Goal: Information Seeking & Learning: Find specific fact

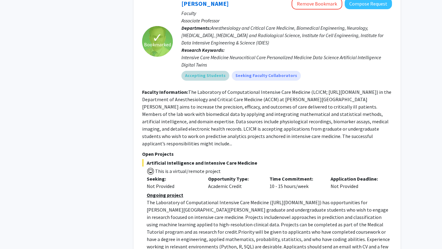
scroll to position [1369, 0]
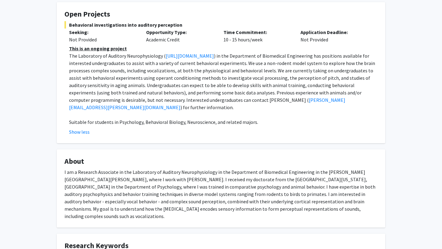
scroll to position [1, 0]
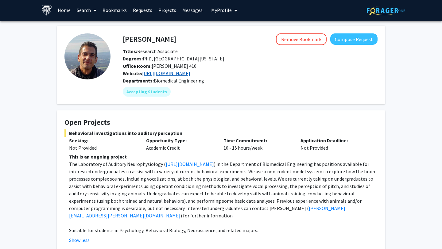
click at [175, 74] on link "http://wanglab.johnshopkins.edu/lab/WangLabWebsite/index.html" at bounding box center [166, 73] width 48 height 6
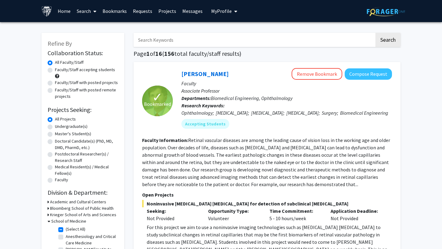
click at [81, 10] on link "Search" at bounding box center [87, 11] width 26 height 22
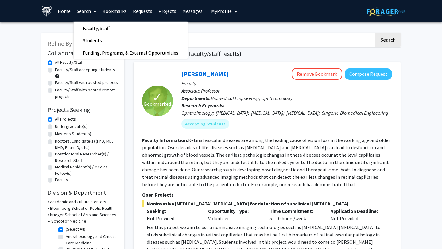
click at [117, 11] on link "Bookmarks" at bounding box center [115, 11] width 30 height 22
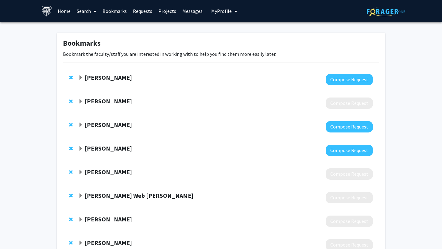
click at [107, 96] on div "Kwame Kutten Compose Request" at bounding box center [221, 104] width 316 height 24
click at [107, 97] on div "Kwame Kutten Compose Request" at bounding box center [221, 104] width 316 height 24
click at [108, 101] on strong "Kwame Kutten" at bounding box center [108, 101] width 47 height 8
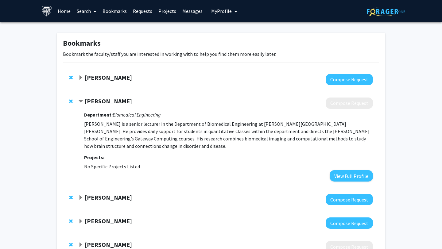
click at [108, 99] on strong "Kwame Kutten" at bounding box center [108, 101] width 47 height 8
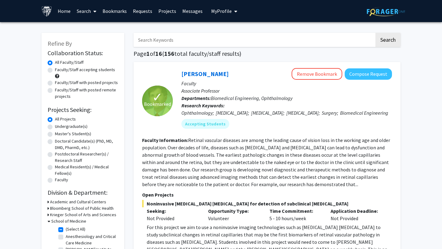
click at [193, 43] on input "Search Keywords" at bounding box center [254, 40] width 241 height 14
paste input "Osmanski"
type input "Osmanski"
click at [376, 33] on button "Search" at bounding box center [388, 40] width 25 height 14
checkbox input "false"
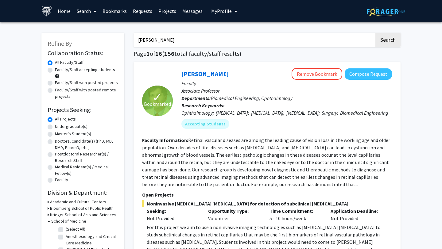
checkbox input "false"
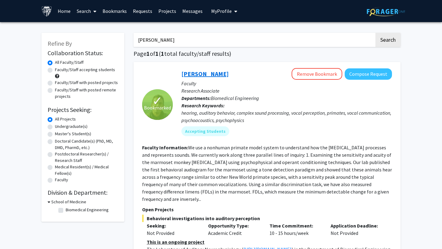
click at [212, 75] on link "Michael Osmanski" at bounding box center [205, 74] width 47 height 8
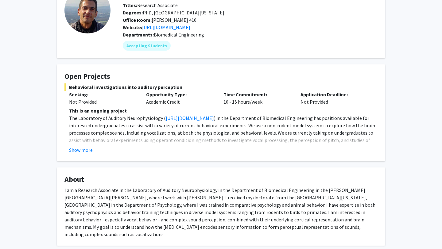
scroll to position [65, 0]
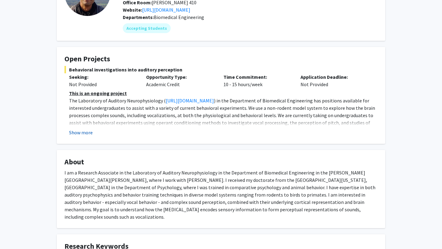
click at [89, 134] on button "Show more" at bounding box center [81, 132] width 24 height 7
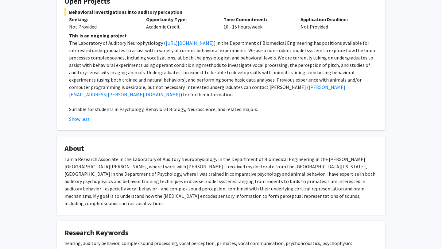
scroll to position [128, 0]
